Goal: Task Accomplishment & Management: Manage account settings

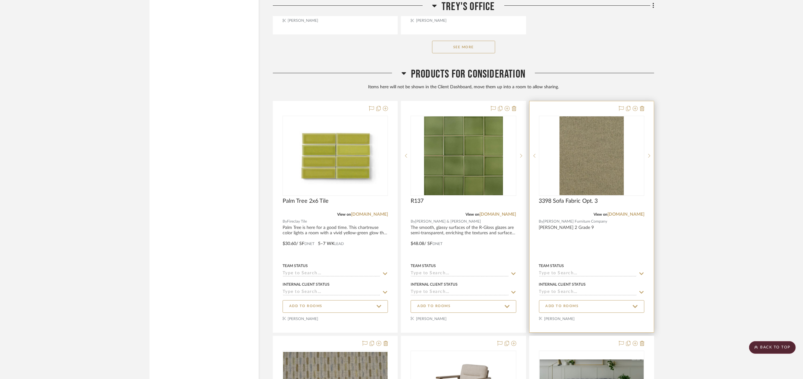
scroll to position [6137, 0]
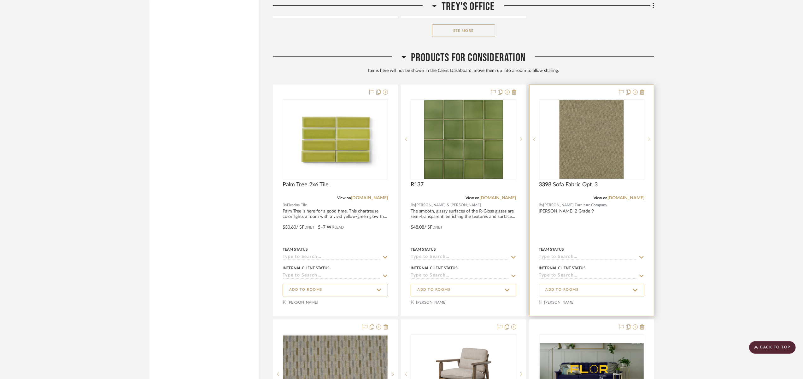
click at [647, 127] on div at bounding box center [648, 139] width 9 height 80
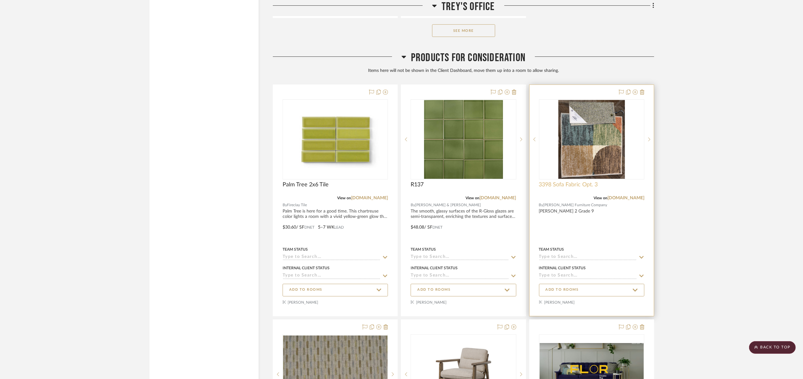
click at [567, 181] on span "3398 Sofa Fabric Opt. 3" at bounding box center [568, 184] width 59 height 7
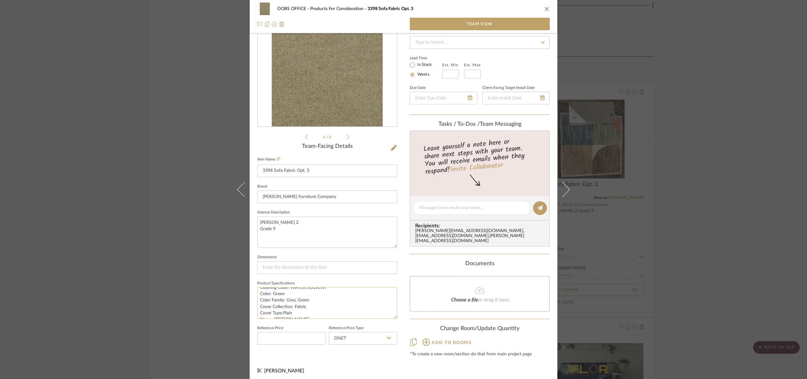
scroll to position [0, 0]
click at [336, 223] on textarea "[PERSON_NAME] 2 Grade 9" at bounding box center [327, 232] width 140 height 31
click at [333, 230] on textarea "[PERSON_NAME] 2 Grade 9" at bounding box center [327, 232] width 140 height 31
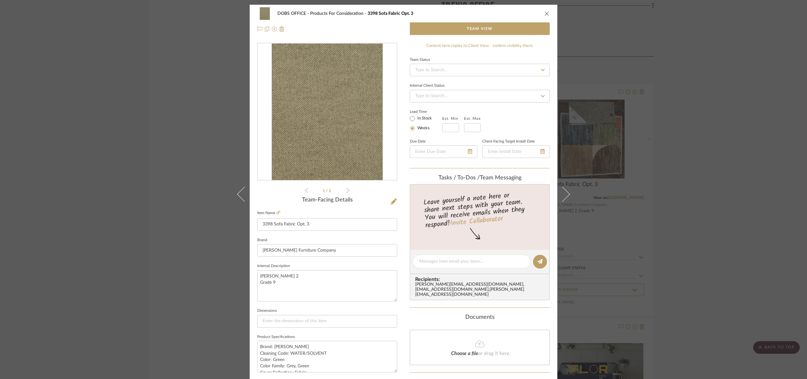
click at [544, 12] on icon "close" at bounding box center [546, 13] width 5 height 5
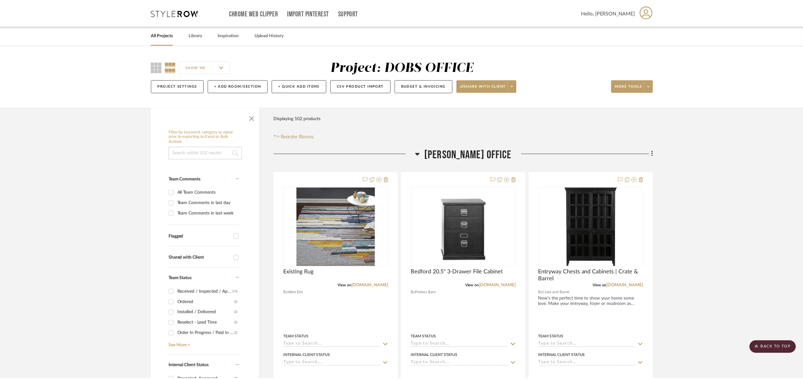
scroll to position [6137, 0]
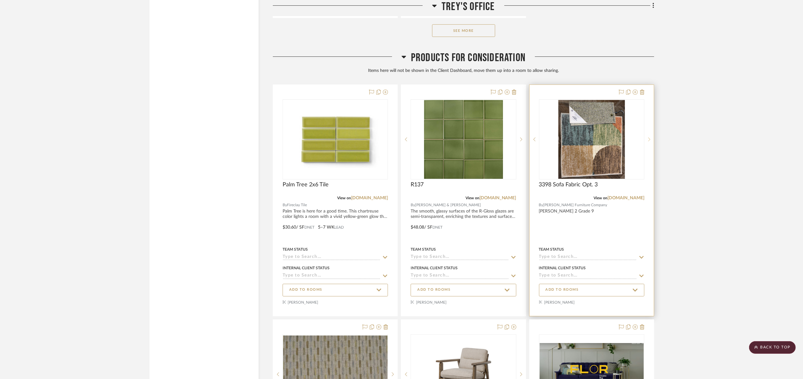
click at [647, 119] on div at bounding box center [648, 139] width 9 height 80
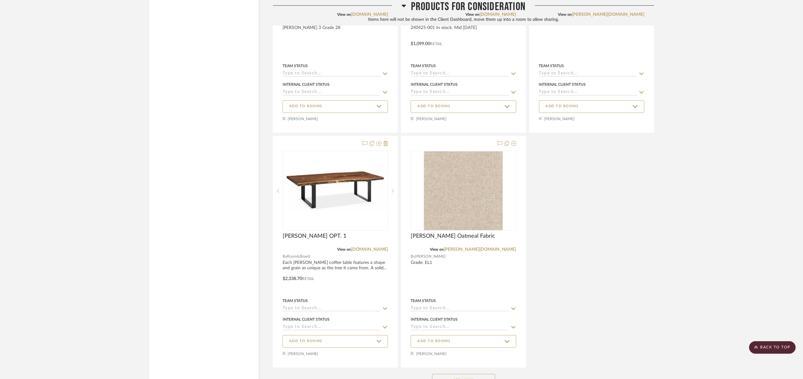
scroll to position [6565, 0]
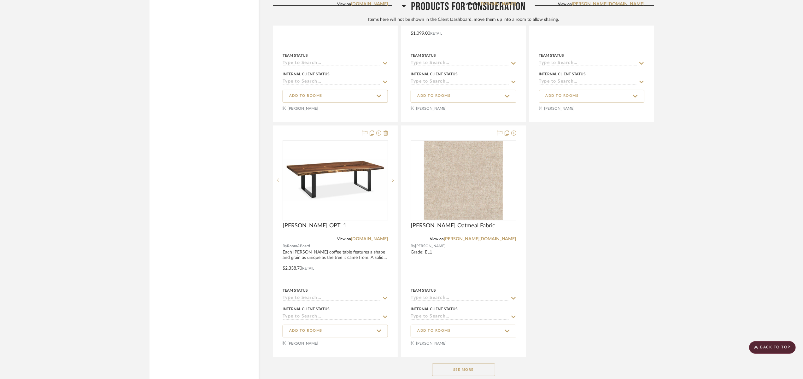
click at [471, 363] on button "See More" at bounding box center [463, 369] width 63 height 13
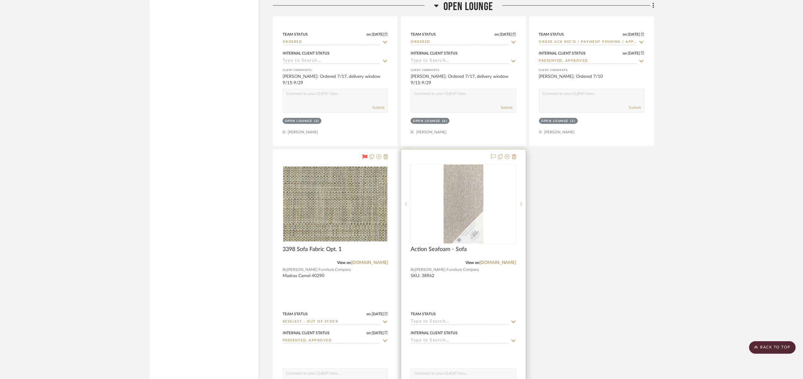
scroll to position [4107, 0]
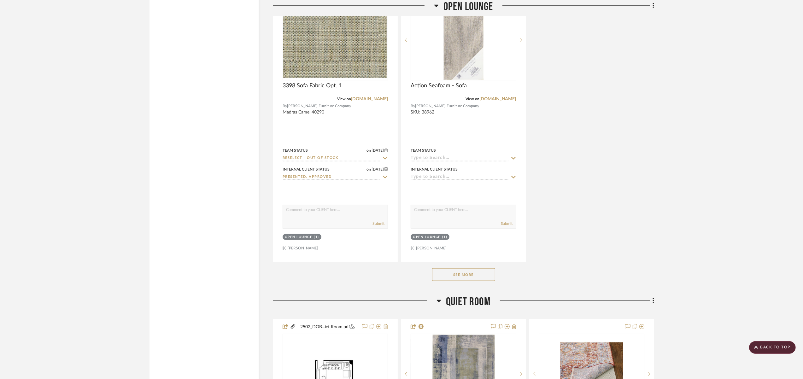
click at [484, 262] on div "See More" at bounding box center [463, 274] width 381 height 25
click at [476, 268] on button "See More" at bounding box center [463, 274] width 63 height 13
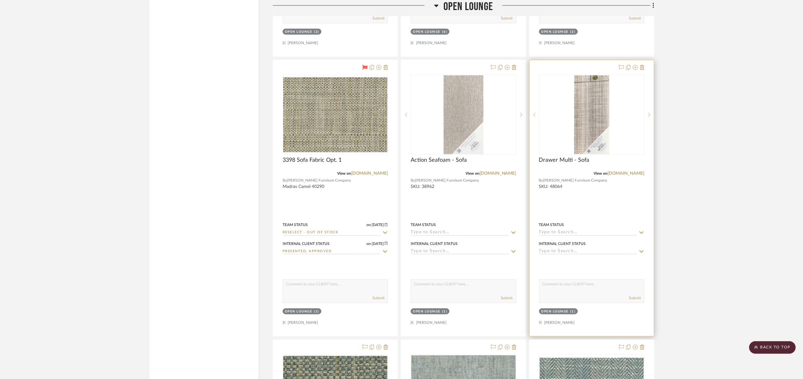
scroll to position [4033, 0]
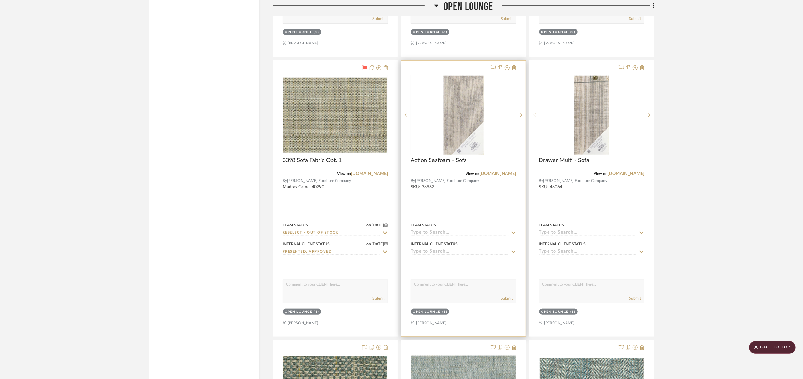
click at [461, 171] on div at bounding box center [463, 199] width 124 height 276
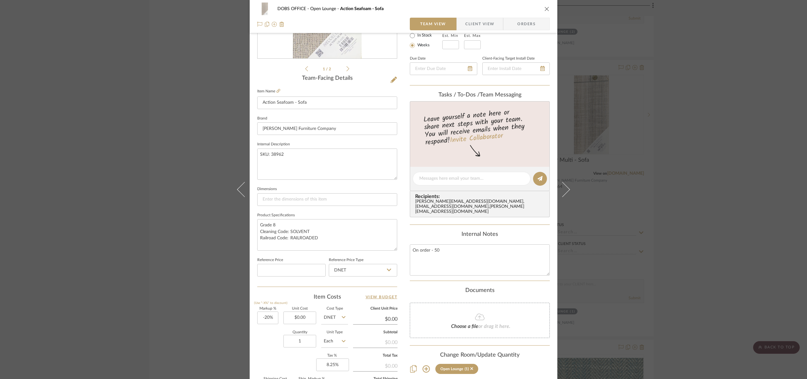
scroll to position [206, 0]
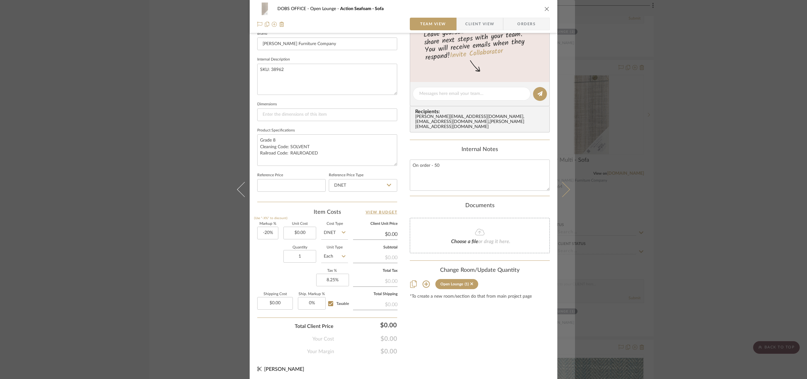
click at [561, 175] on button at bounding box center [566, 189] width 18 height 379
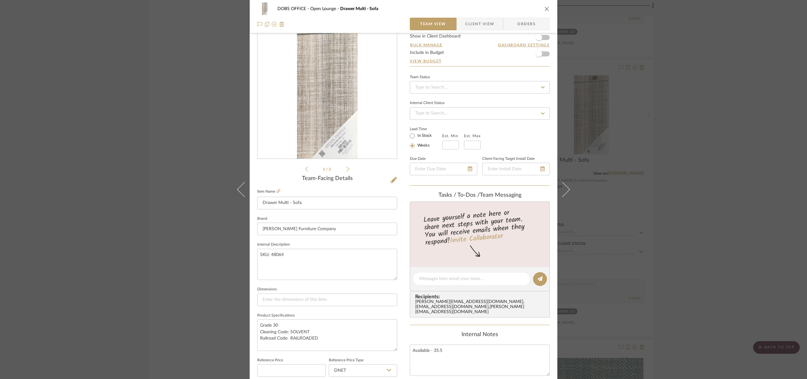
scroll to position [0, 0]
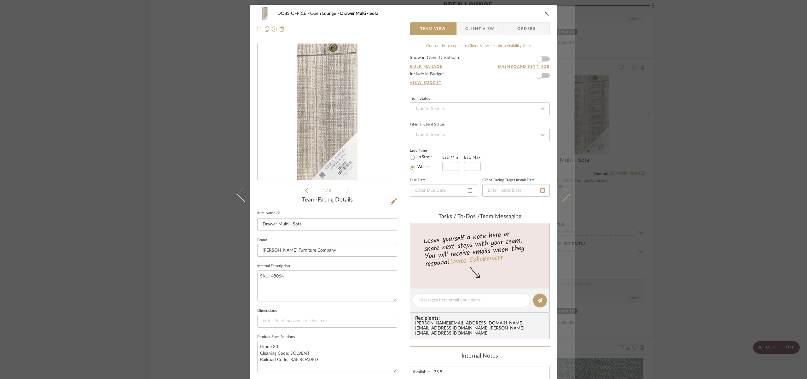
click at [566, 181] on button at bounding box center [566, 194] width 18 height 379
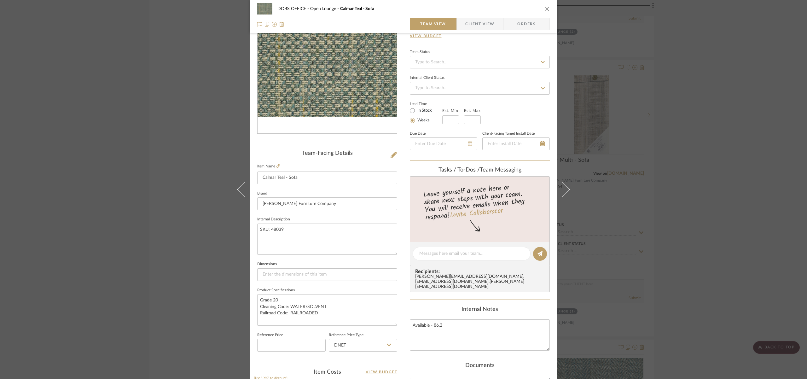
scroll to position [9, 0]
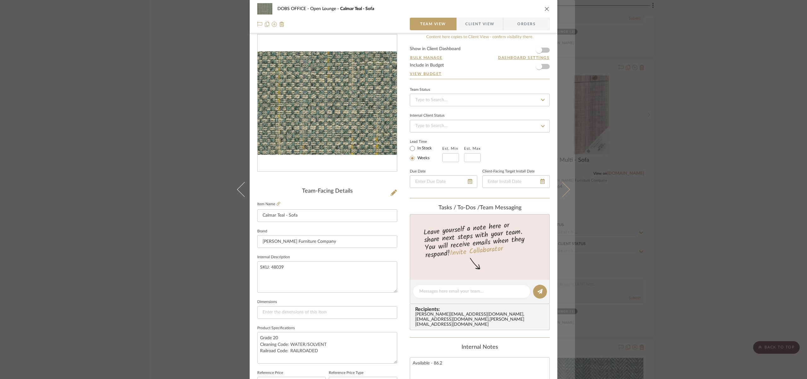
click at [568, 223] on button at bounding box center [566, 189] width 18 height 379
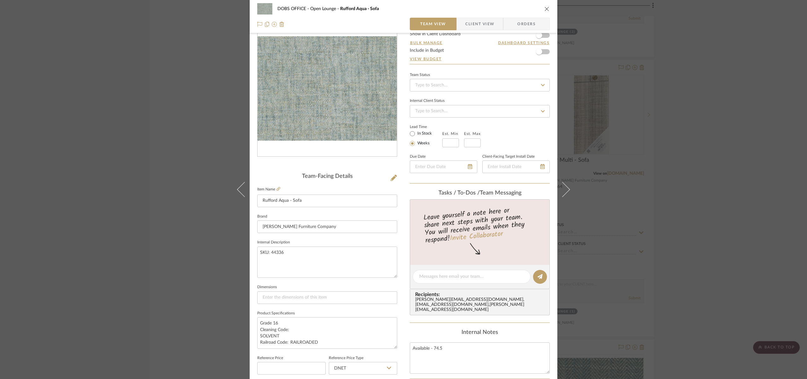
scroll to position [24, 0]
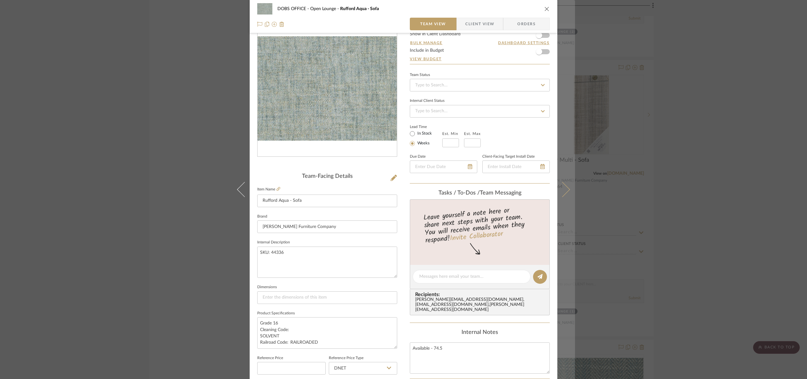
click at [564, 196] on button at bounding box center [566, 189] width 18 height 379
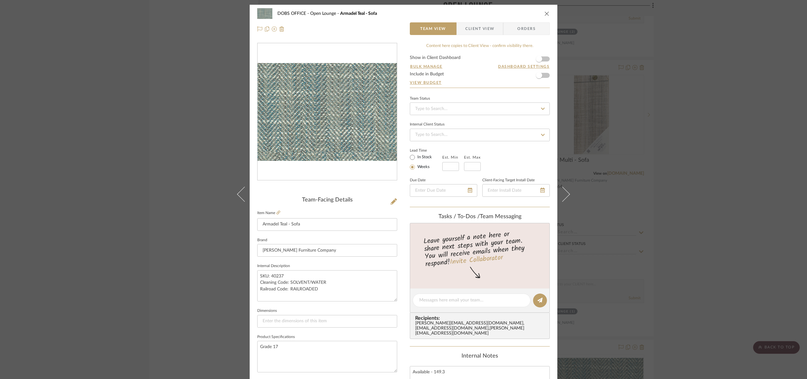
click at [547, 13] on icon "close" at bounding box center [546, 13] width 5 height 5
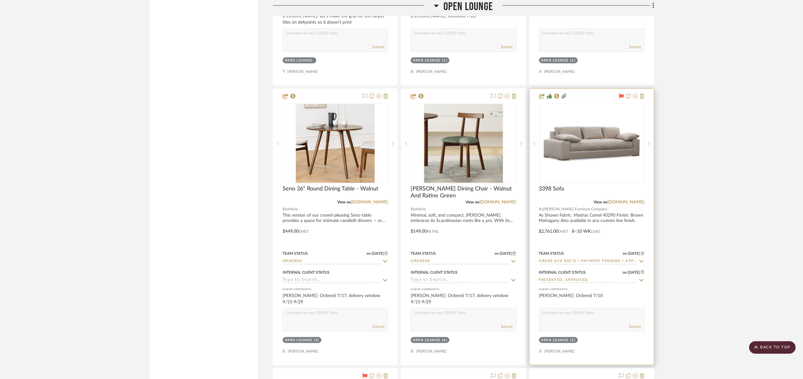
scroll to position [3759, 0]
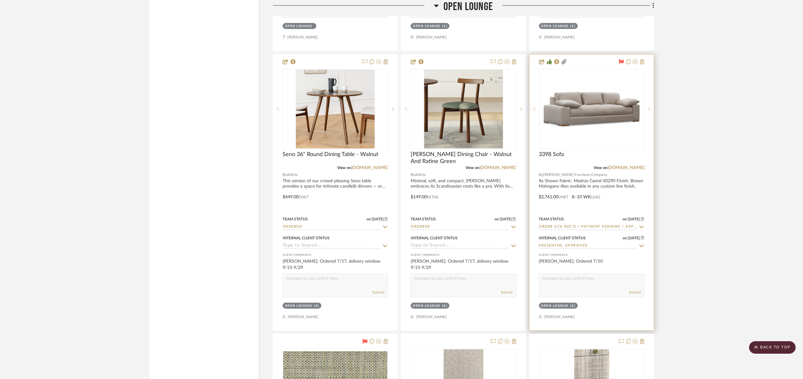
click at [603, 175] on div at bounding box center [591, 193] width 124 height 276
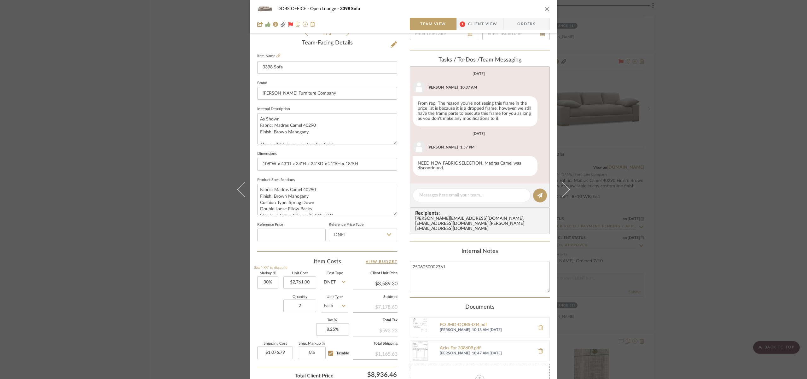
scroll to position [0, 0]
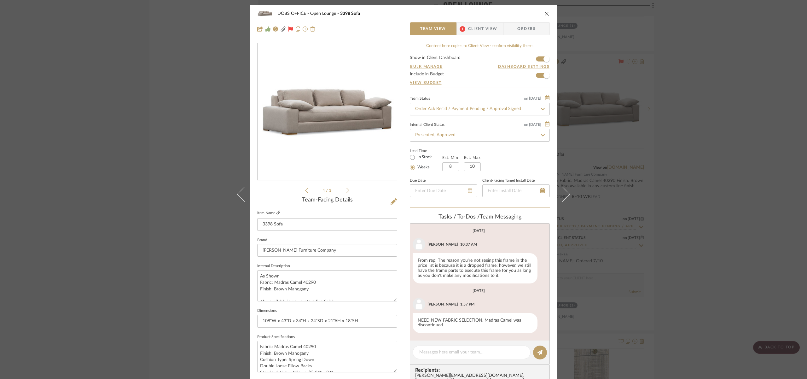
click at [276, 212] on icon at bounding box center [278, 213] width 4 height 4
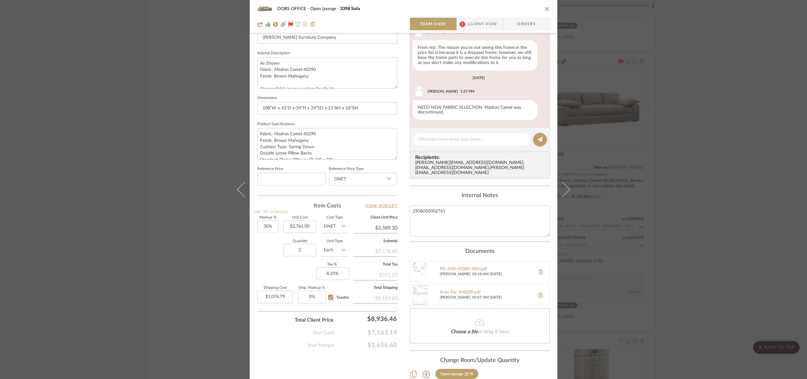
scroll to position [242, 0]
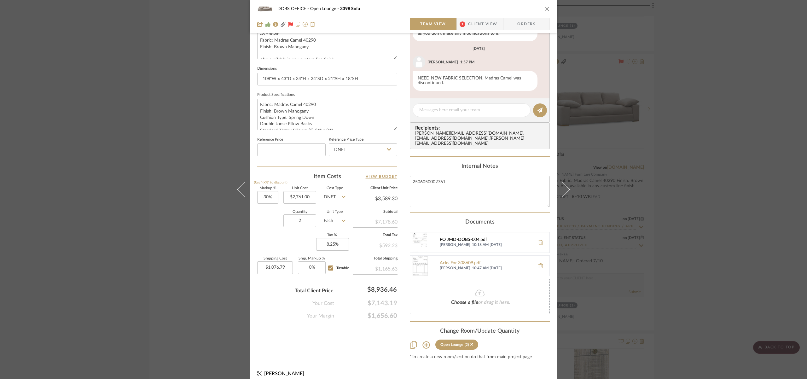
click at [466, 237] on div "PO JMD-DOBS-004.pdf" at bounding box center [486, 239] width 92 height 5
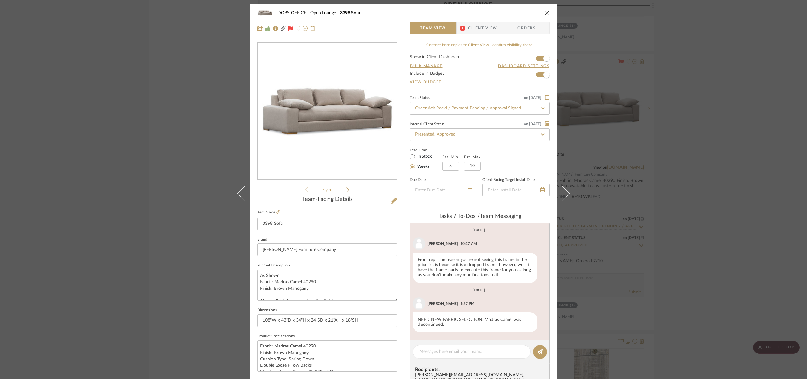
scroll to position [0, 0]
drag, startPoint x: 545, startPoint y: 13, endPoint x: 687, endPoint y: 103, distance: 167.9
click at [545, 13] on icon "close" at bounding box center [546, 13] width 5 height 5
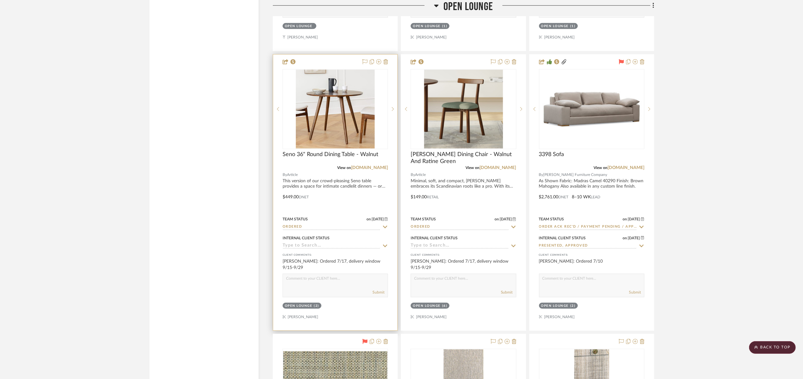
scroll to position [3910, 0]
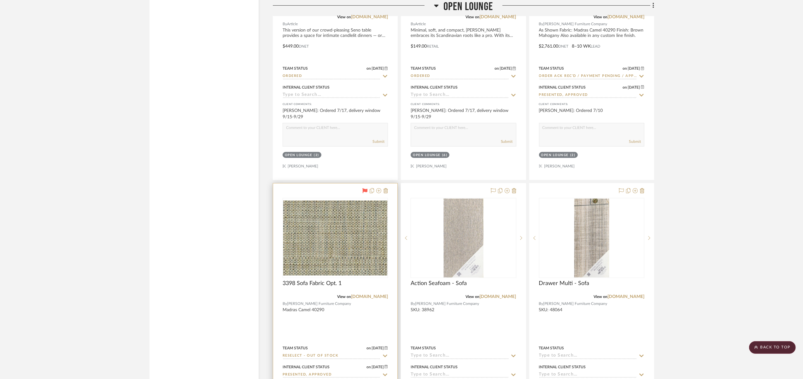
click at [331, 308] on div at bounding box center [335, 321] width 124 height 276
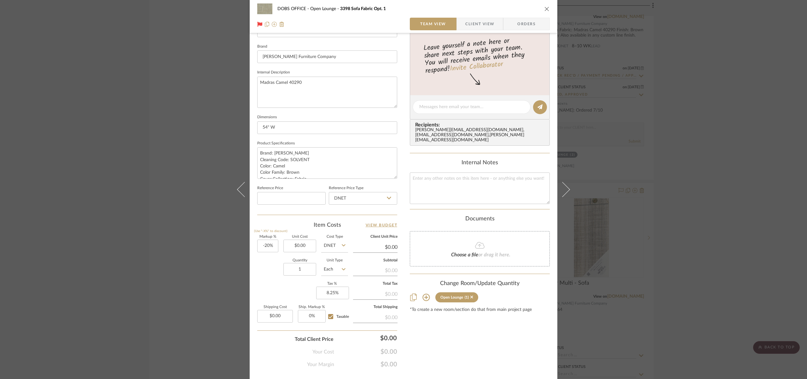
scroll to position [206, 0]
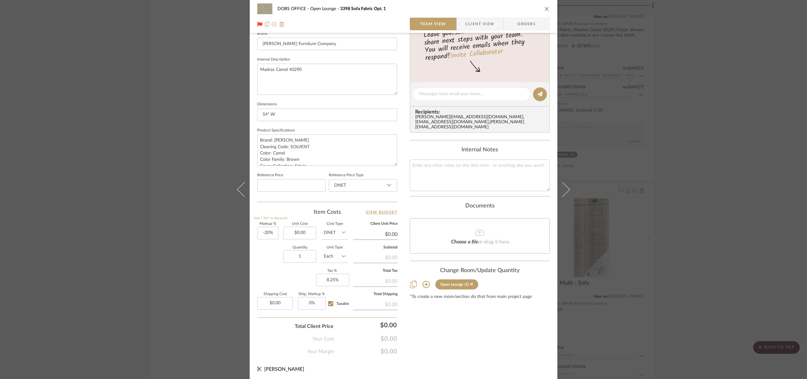
click at [546, 9] on icon "close" at bounding box center [546, 8] width 5 height 5
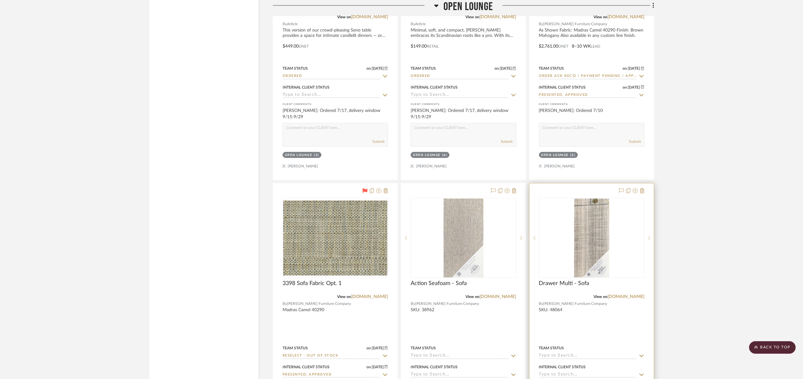
scroll to position [3769, 0]
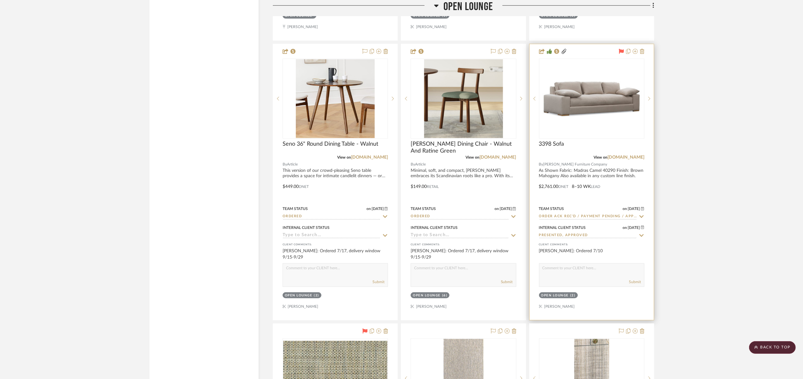
click at [577, 161] on div at bounding box center [591, 182] width 124 height 276
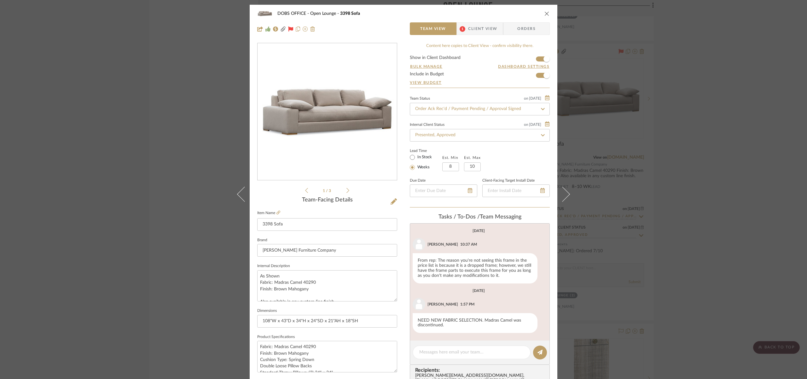
click at [545, 14] on icon "close" at bounding box center [546, 13] width 5 height 5
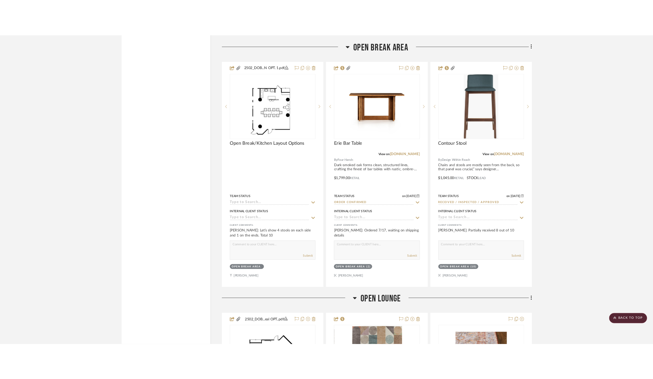
scroll to position [3569, 0]
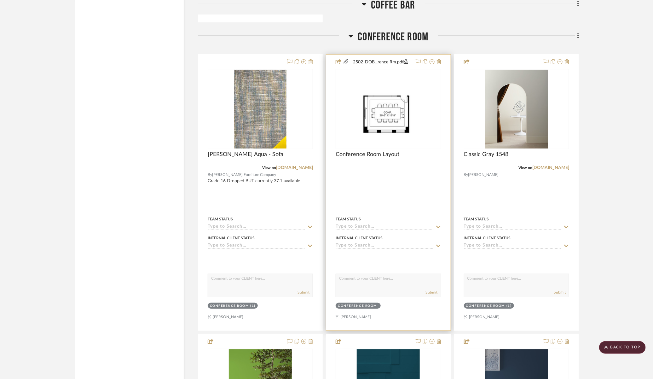
scroll to position [1319, 0]
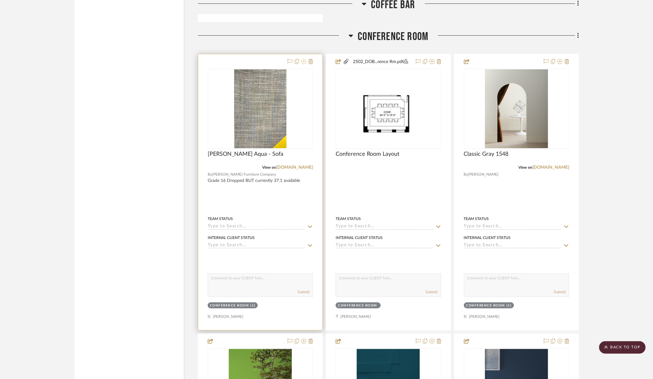
click at [305, 59] on icon at bounding box center [303, 61] width 5 height 5
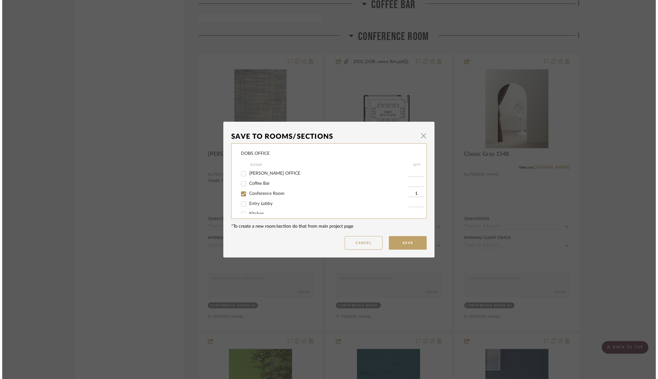
scroll to position [0, 0]
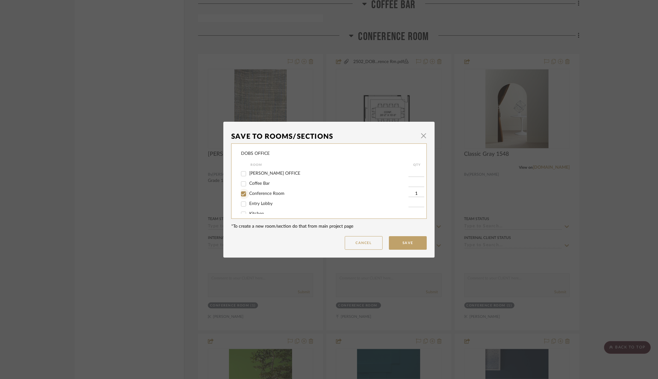
click at [240, 194] on input "Conference Room" at bounding box center [243, 194] width 10 height 10
checkbox input "false"
click at [256, 192] on span "Open Lounge" at bounding box center [262, 189] width 26 height 4
click at [248, 194] on input "Open Lounge" at bounding box center [243, 190] width 10 height 10
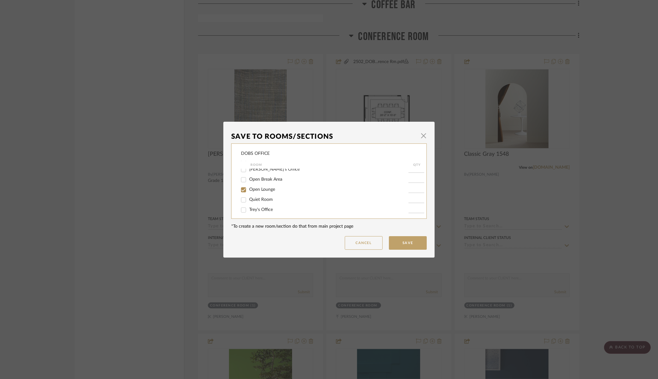
checkbox input "true"
type input "1"
click at [407, 246] on button "Save" at bounding box center [408, 243] width 38 height 14
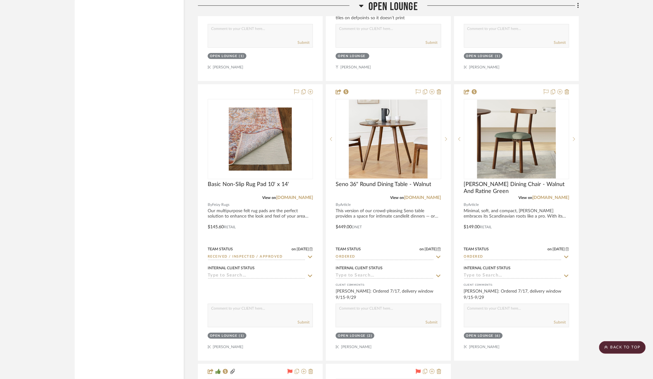
scroll to position [3460, 0]
